Goal: Task Accomplishment & Management: Use online tool/utility

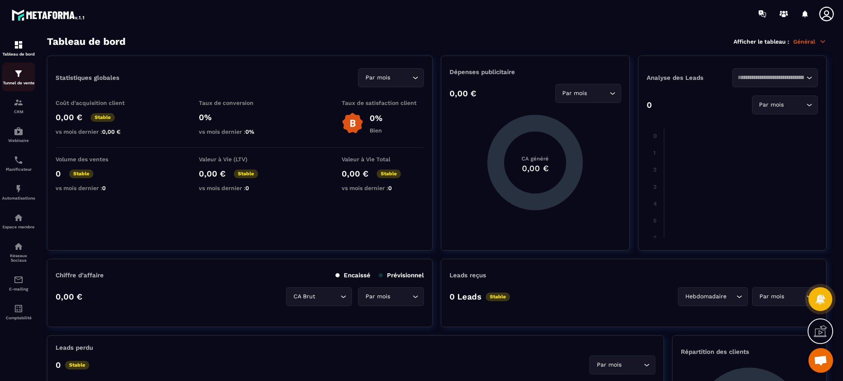
click at [14, 75] on img at bounding box center [19, 74] width 10 height 10
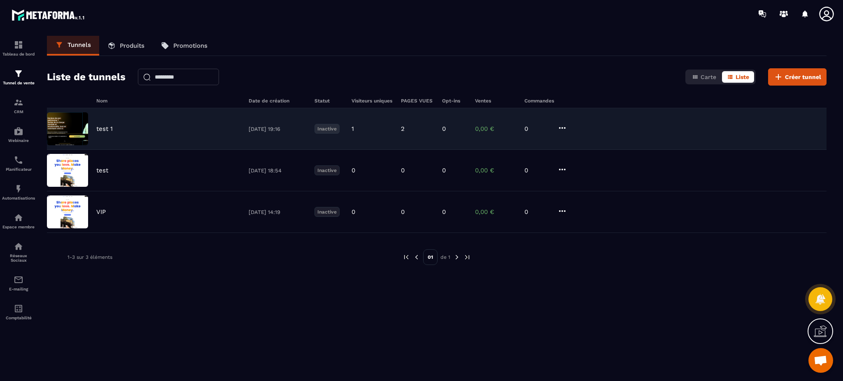
click at [74, 130] on img at bounding box center [67, 128] width 41 height 33
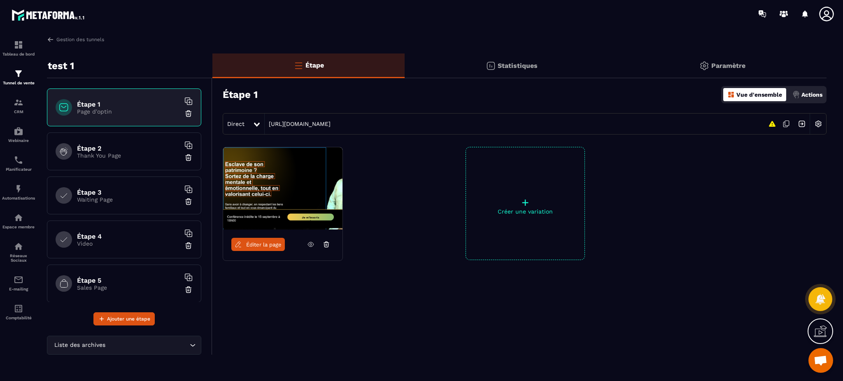
click at [618, 62] on div "Statistiques" at bounding box center [722, 65] width 208 height 25
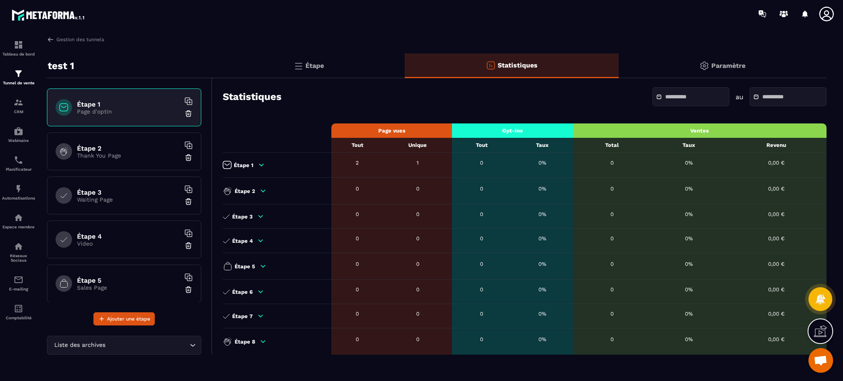
click at [318, 64] on p "Étape" at bounding box center [314, 66] width 19 height 8
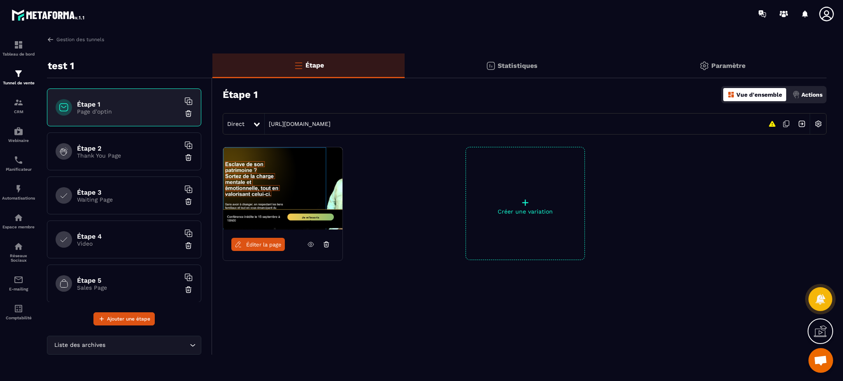
click at [309, 244] on icon at bounding box center [310, 244] width 7 height 7
click at [258, 246] on span "Éditer la page" at bounding box center [263, 245] width 35 height 6
